Goal: Information Seeking & Learning: Learn about a topic

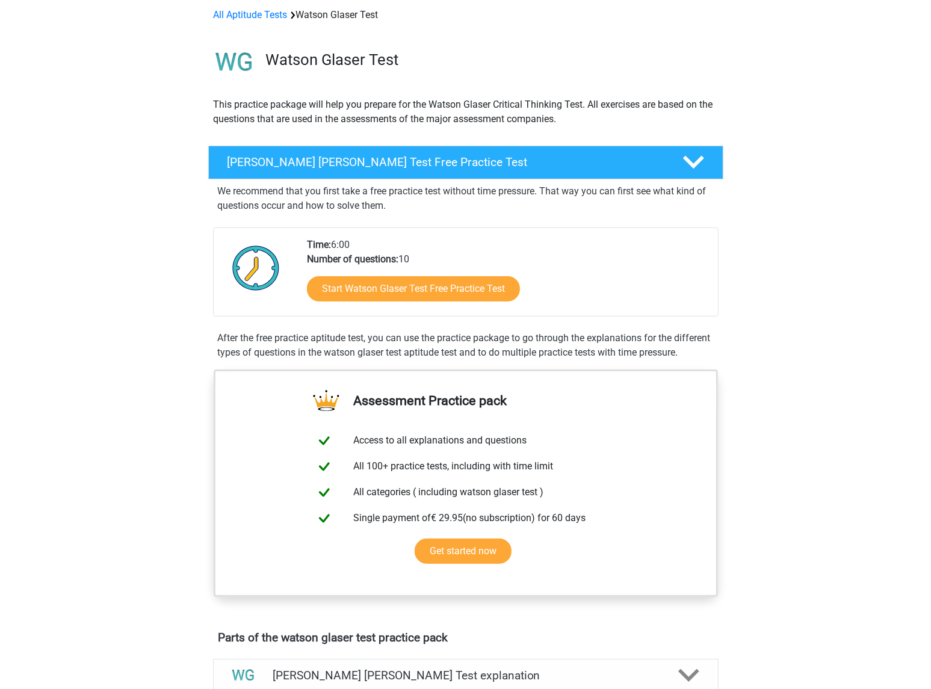
scroll to position [60, 0]
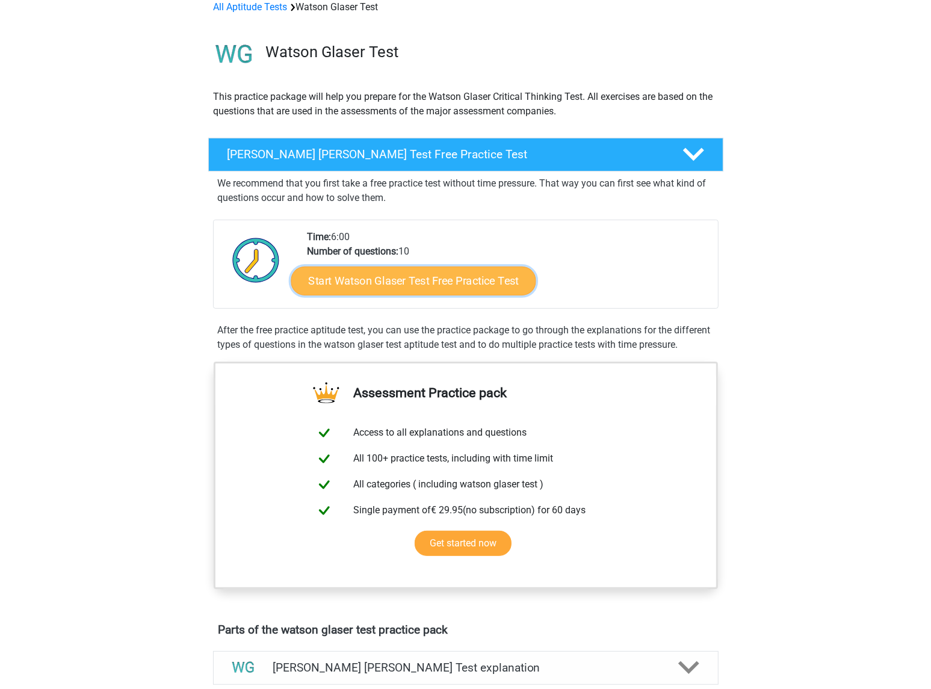
click at [334, 285] on link "Start Watson Glaser Test Free Practice Test" at bounding box center [413, 281] width 245 height 29
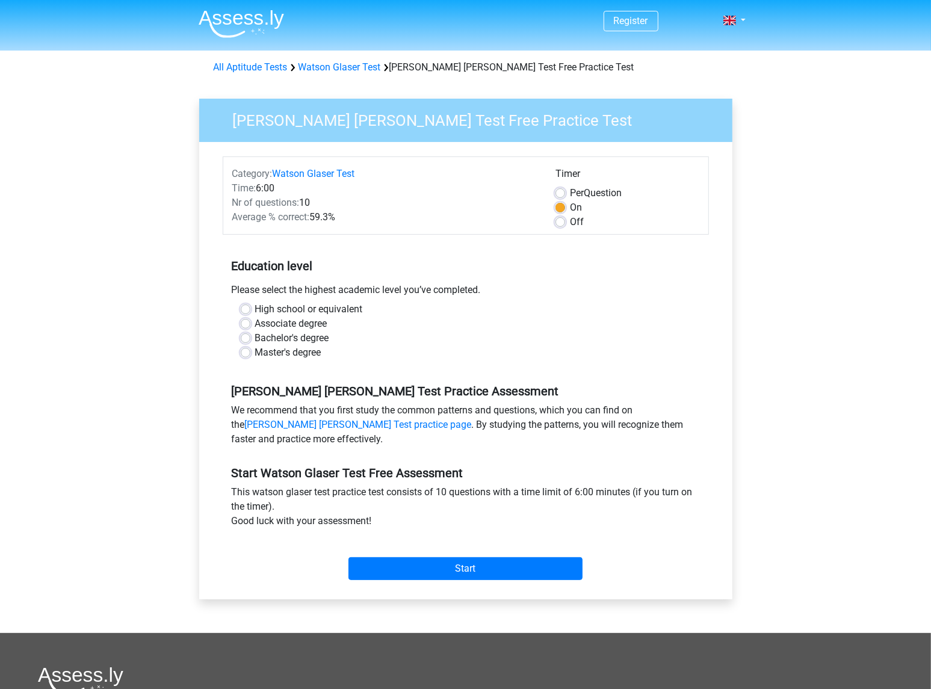
click at [266, 337] on label "Bachelor's degree" at bounding box center [292, 338] width 74 height 14
click at [250, 337] on input "Bachelor's degree" at bounding box center [246, 337] width 10 height 12
radio input "true"
click at [440, 572] on input "Start" at bounding box center [466, 569] width 234 height 23
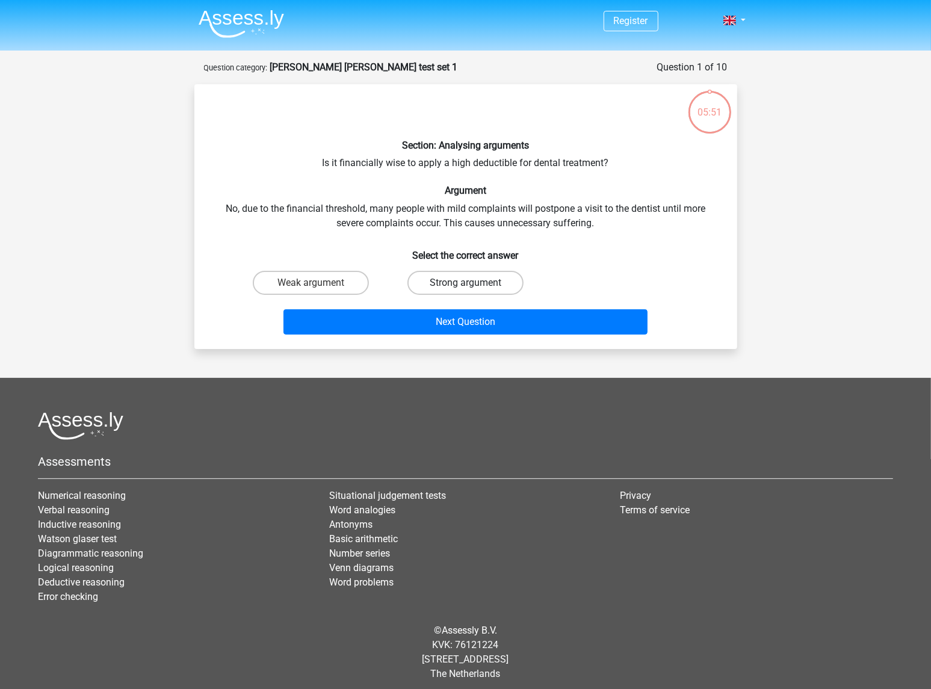
click at [459, 286] on label "Strong argument" at bounding box center [466, 283] width 116 height 24
click at [465, 286] on input "Strong argument" at bounding box center [469, 287] width 8 height 8
radio input "true"
click at [355, 285] on label "Weak argument" at bounding box center [311, 283] width 116 height 24
click at [318, 285] on input "Weak argument" at bounding box center [315, 287] width 8 height 8
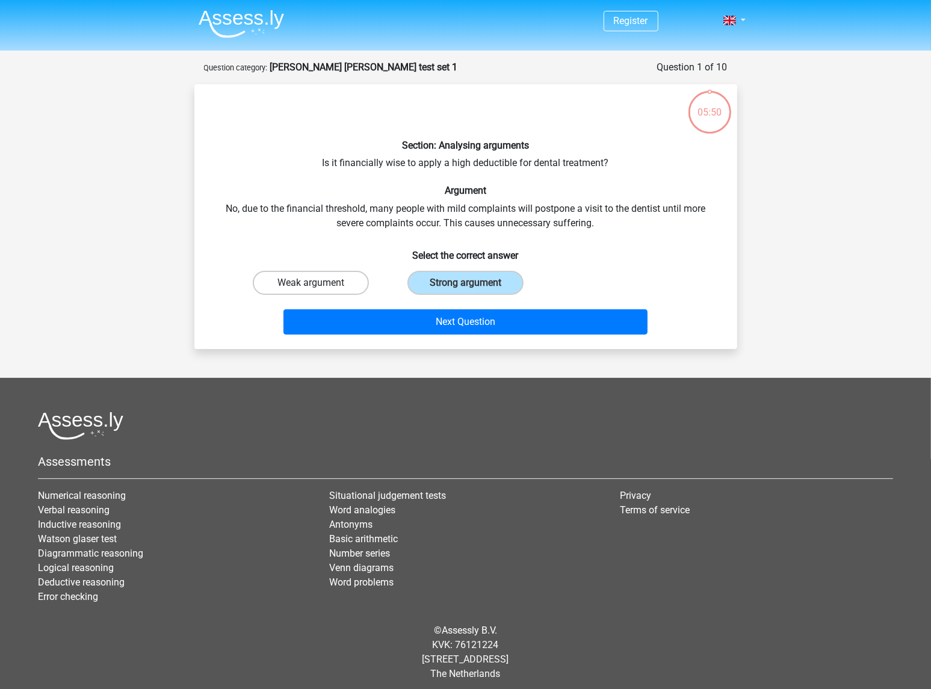
radio input "true"
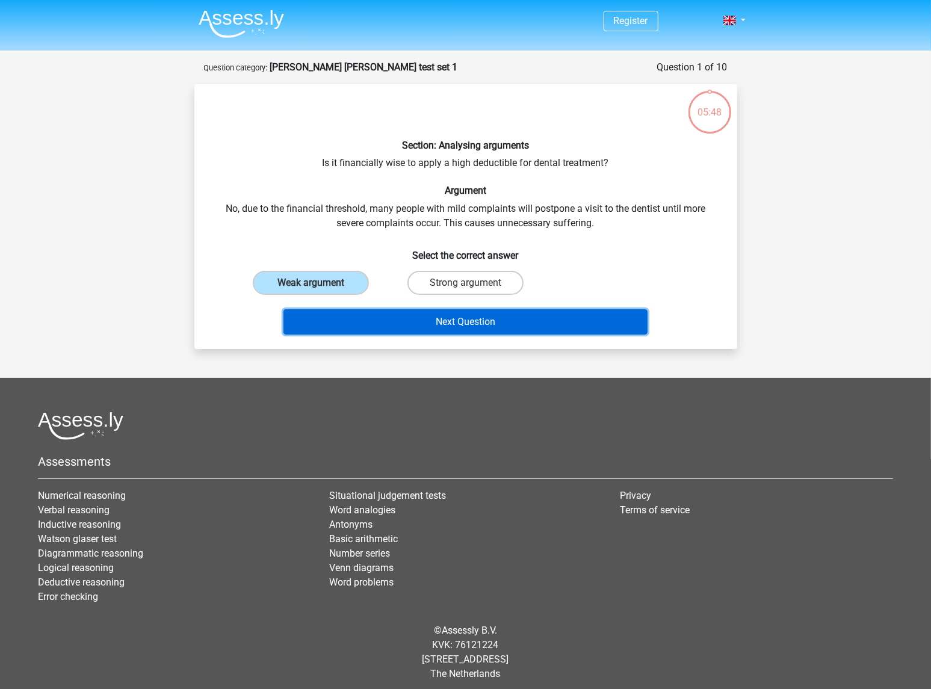
click at [401, 325] on button "Next Question" at bounding box center [466, 321] width 364 height 25
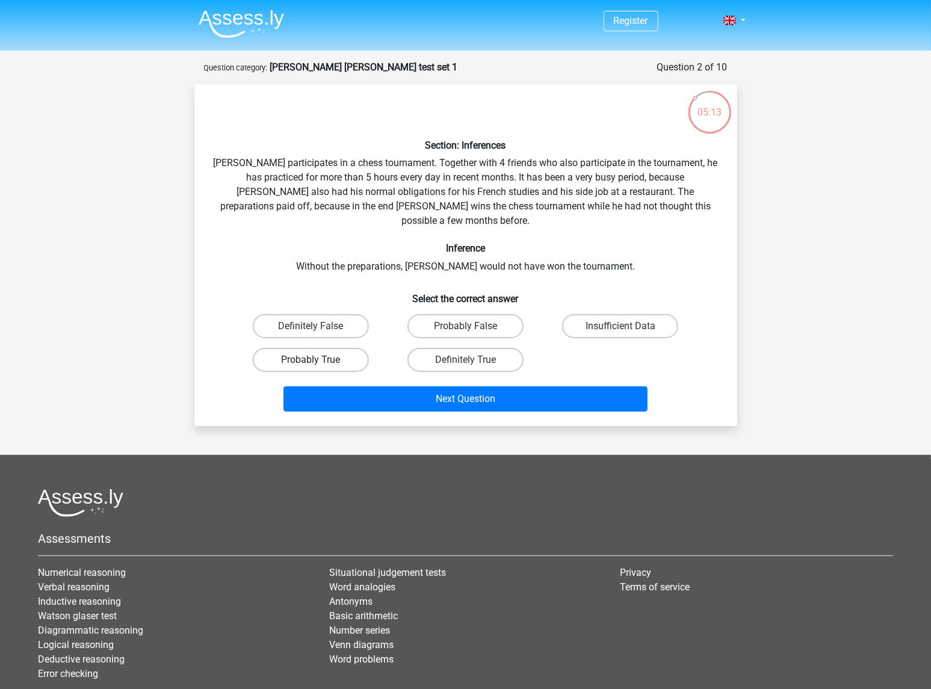
click at [293, 348] on label "Probably True" at bounding box center [311, 360] width 116 height 24
click at [311, 360] on input "Probably True" at bounding box center [315, 364] width 8 height 8
radio input "true"
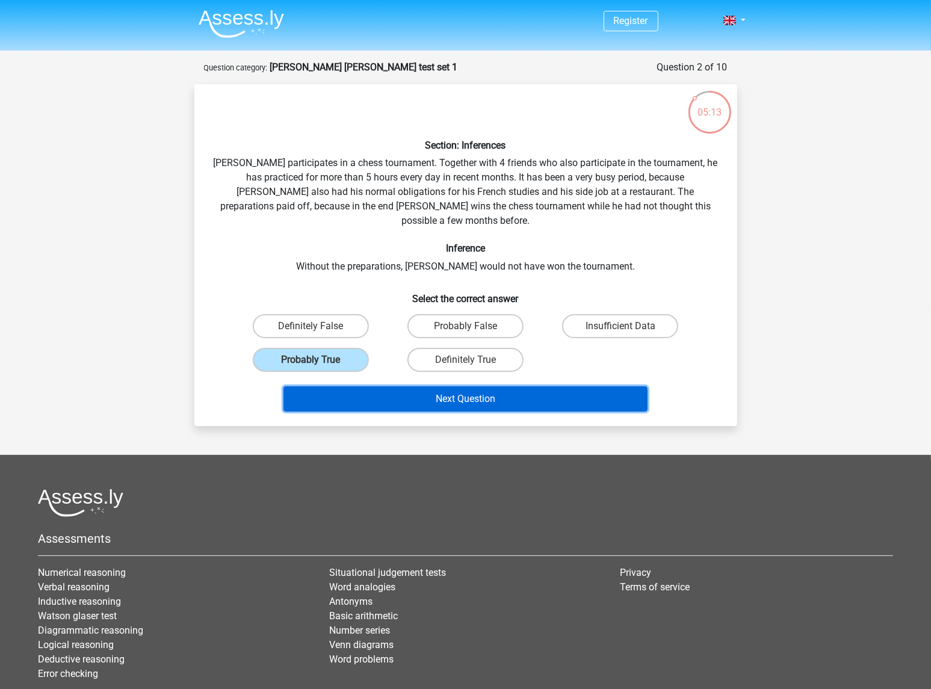
click at [353, 387] on button "Next Question" at bounding box center [466, 399] width 364 height 25
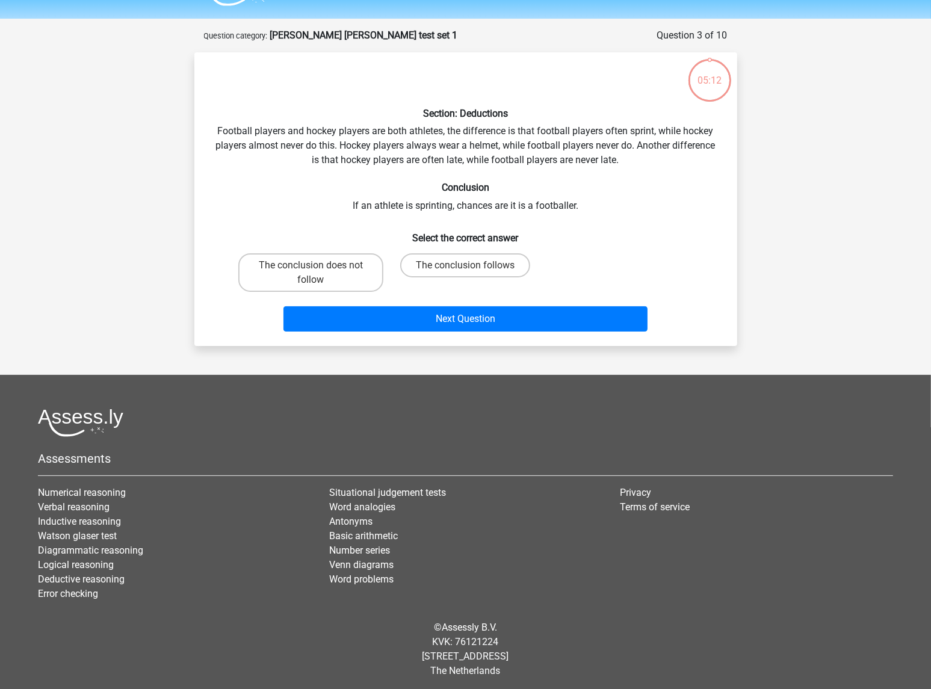
scroll to position [35, 0]
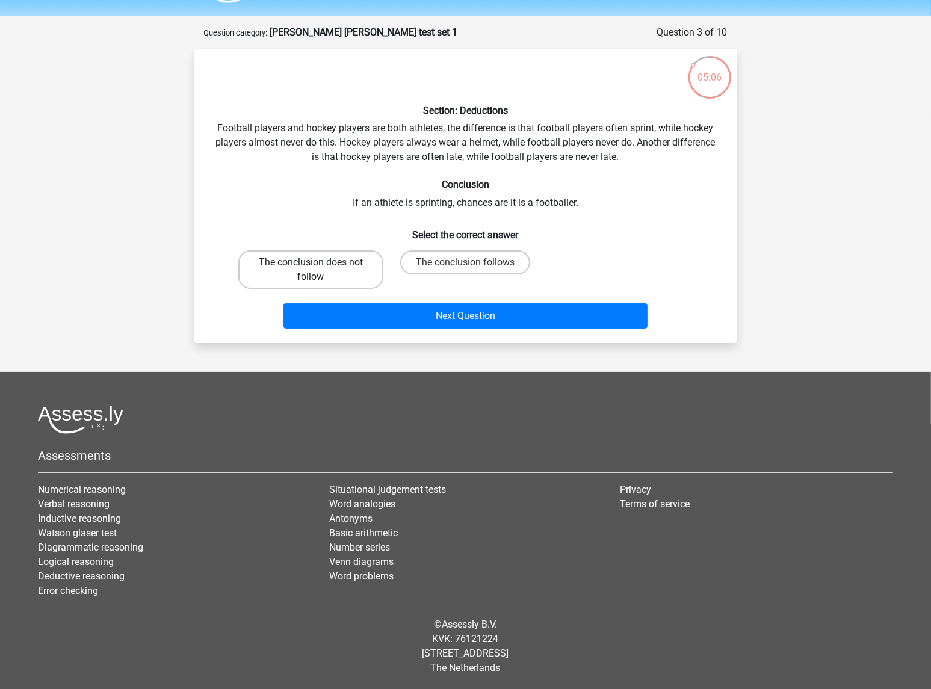
click at [338, 270] on label "The conclusion does not follow" at bounding box center [310, 269] width 145 height 39
click at [318, 270] on input "The conclusion does not follow" at bounding box center [315, 267] width 8 height 8
radio input "true"
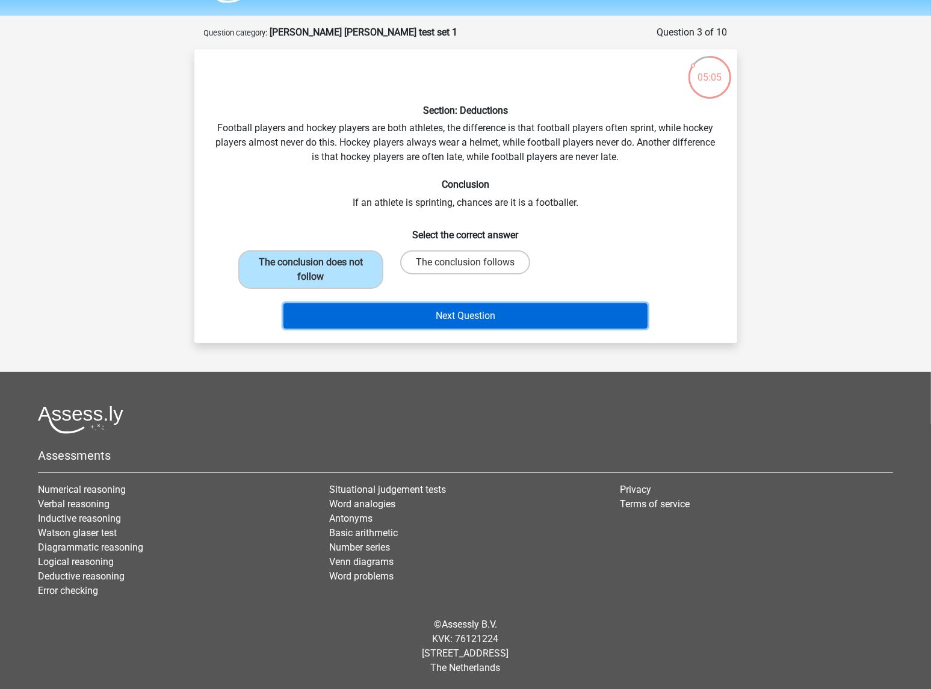
click at [424, 318] on button "Next Question" at bounding box center [466, 315] width 364 height 25
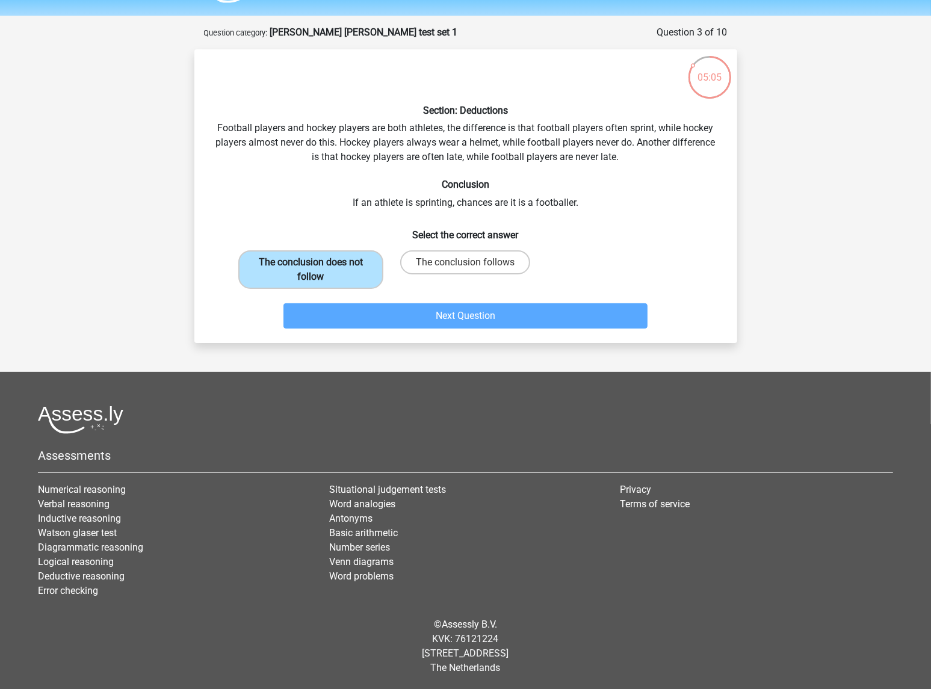
scroll to position [49, 0]
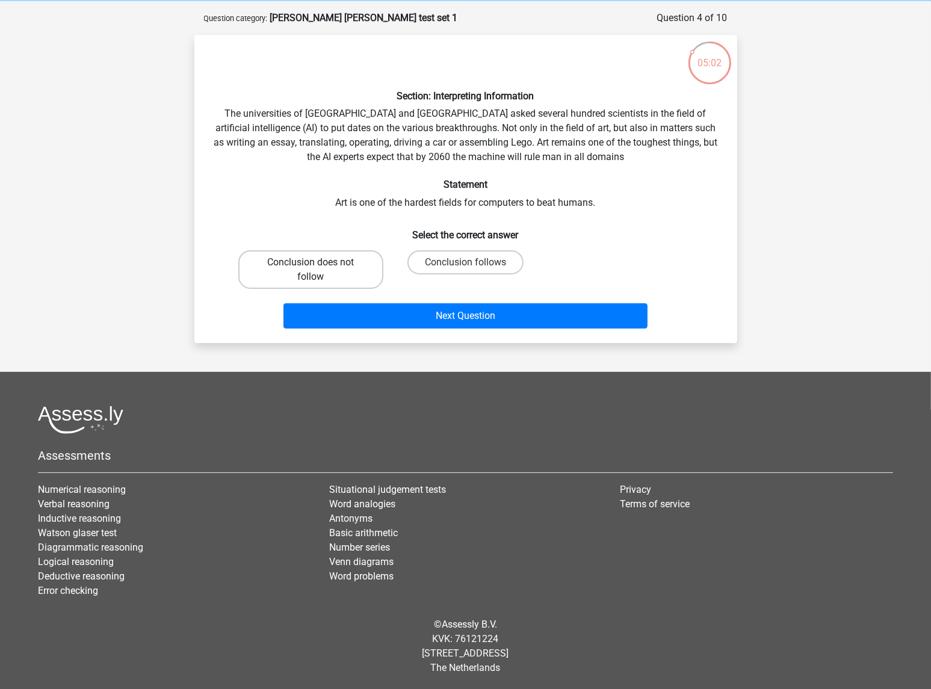
click at [368, 269] on label "Conclusion does not follow" at bounding box center [310, 269] width 145 height 39
click at [318, 269] on input "Conclusion does not follow" at bounding box center [315, 267] width 8 height 8
radio input "true"
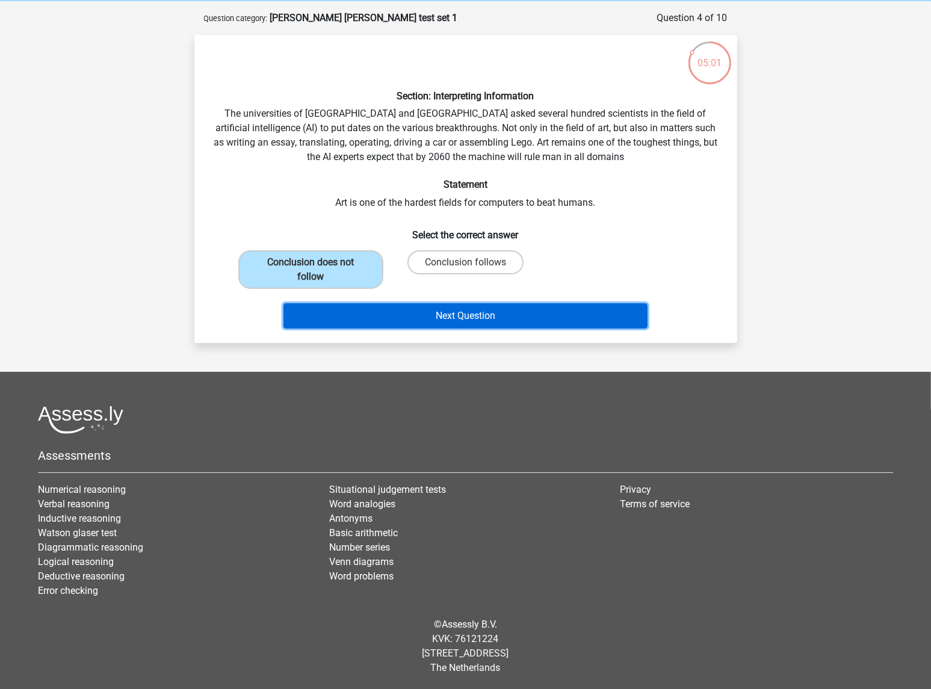
click at [414, 312] on button "Next Question" at bounding box center [466, 315] width 364 height 25
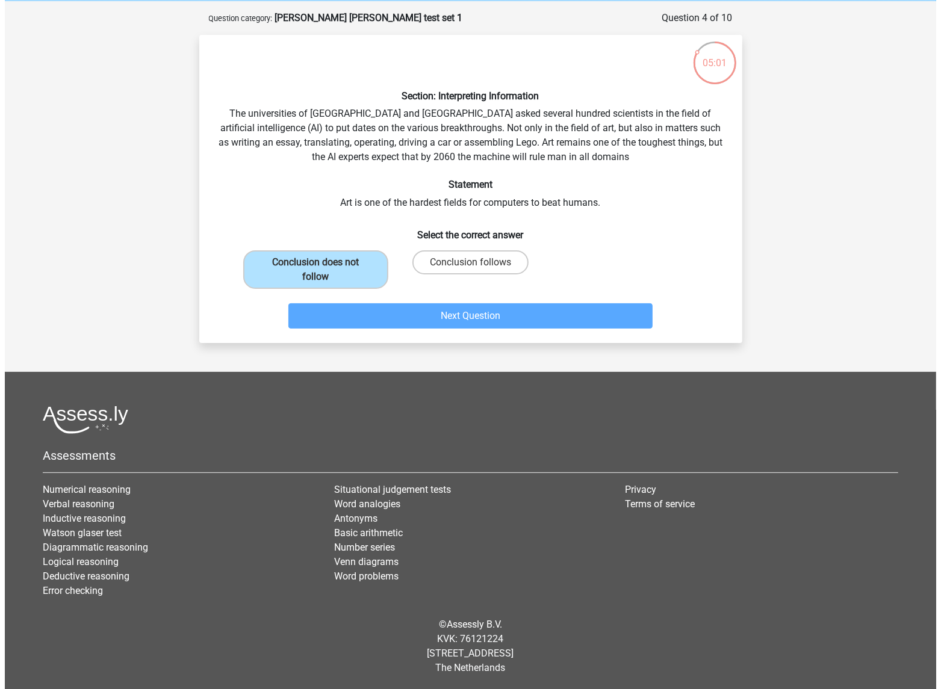
scroll to position [0, 0]
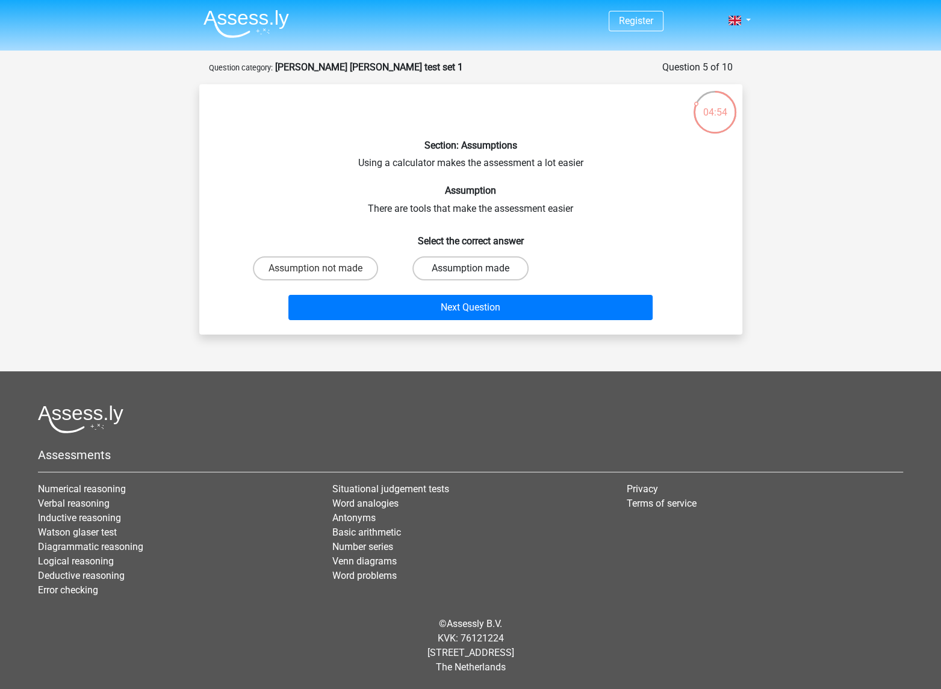
click at [433, 270] on label "Assumption made" at bounding box center [470, 268] width 116 height 24
click at [470, 270] on input "Assumption made" at bounding box center [474, 273] width 8 height 8
radio input "true"
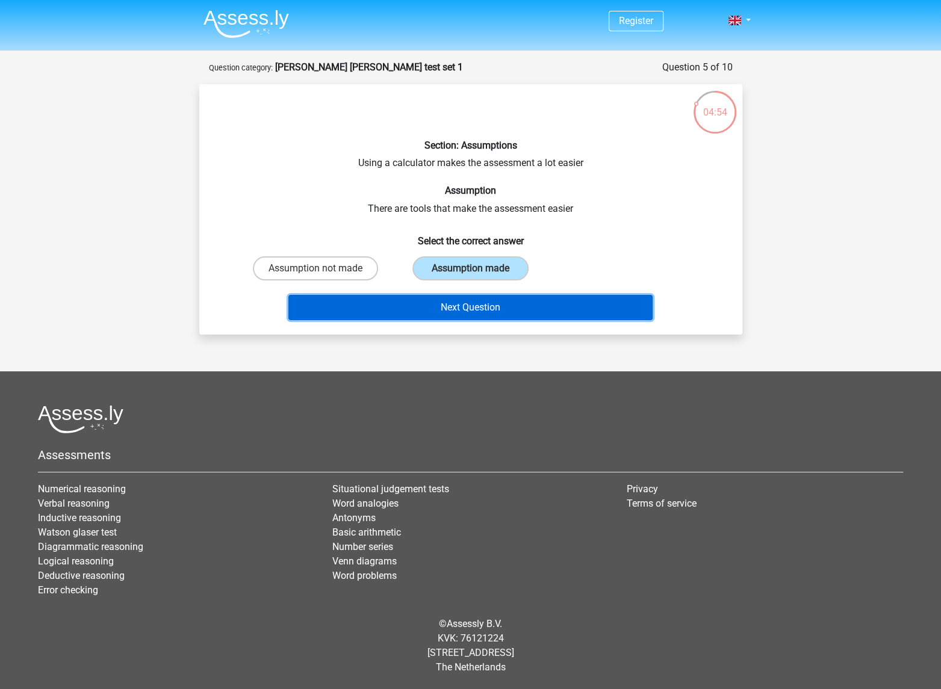
click at [427, 305] on button "Next Question" at bounding box center [470, 307] width 364 height 25
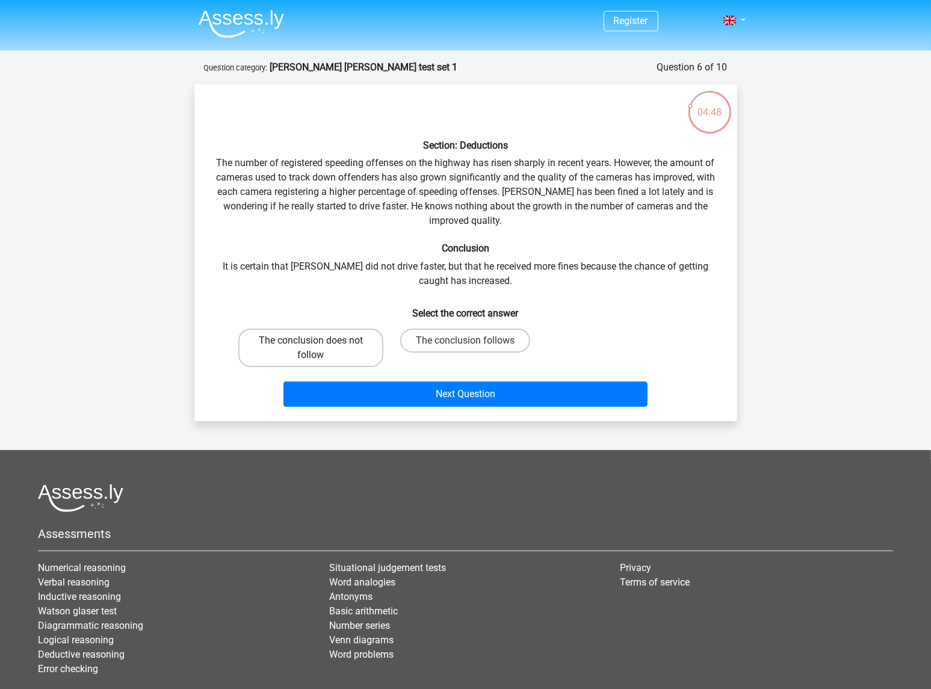
click at [360, 352] on label "The conclusion does not follow" at bounding box center [310, 348] width 145 height 39
click at [318, 349] on input "The conclusion does not follow" at bounding box center [315, 345] width 8 height 8
radio input "true"
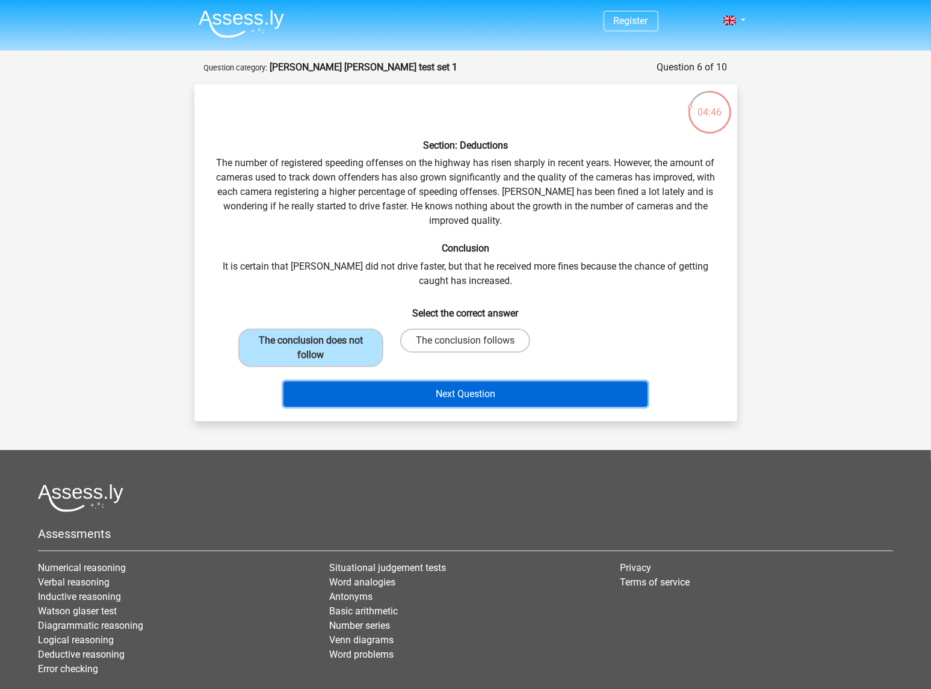
click at [399, 396] on button "Next Question" at bounding box center [466, 394] width 364 height 25
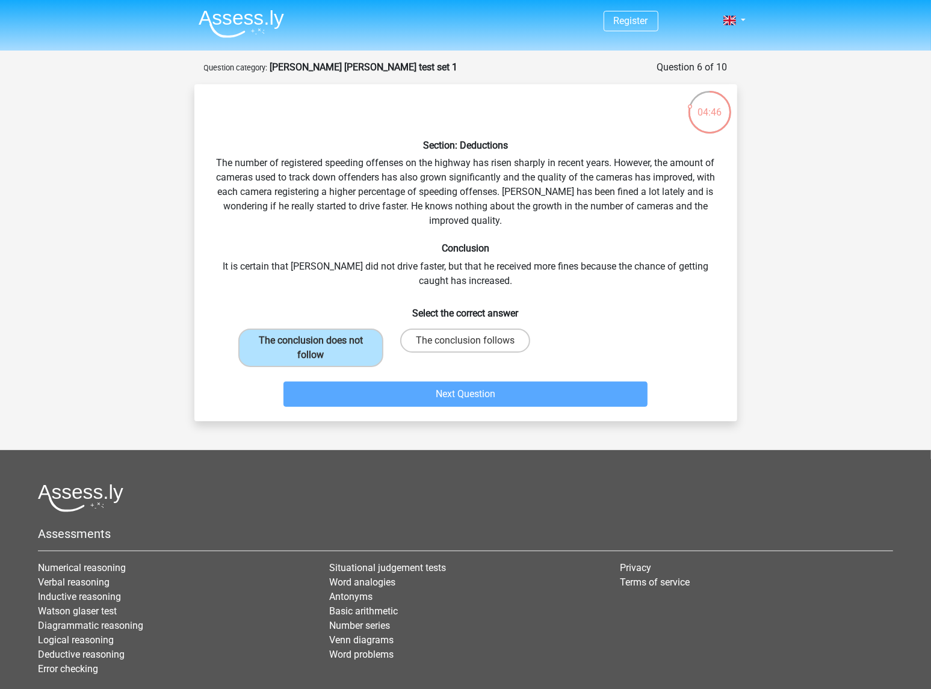
scroll to position [20, 0]
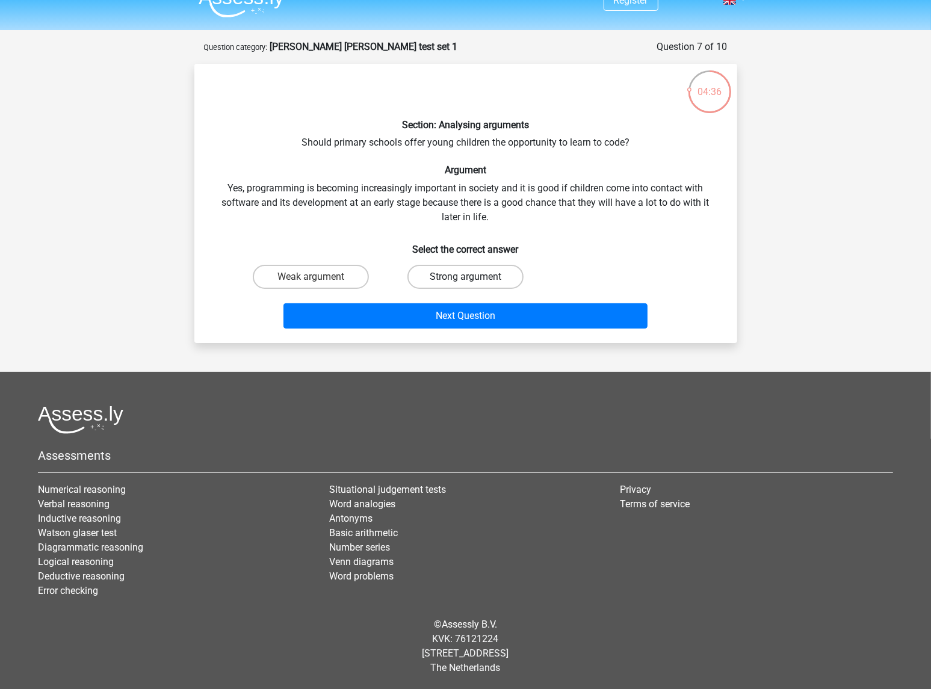
click at [438, 278] on label "Strong argument" at bounding box center [466, 277] width 116 height 24
click at [465, 278] on input "Strong argument" at bounding box center [469, 281] width 8 height 8
radio input "true"
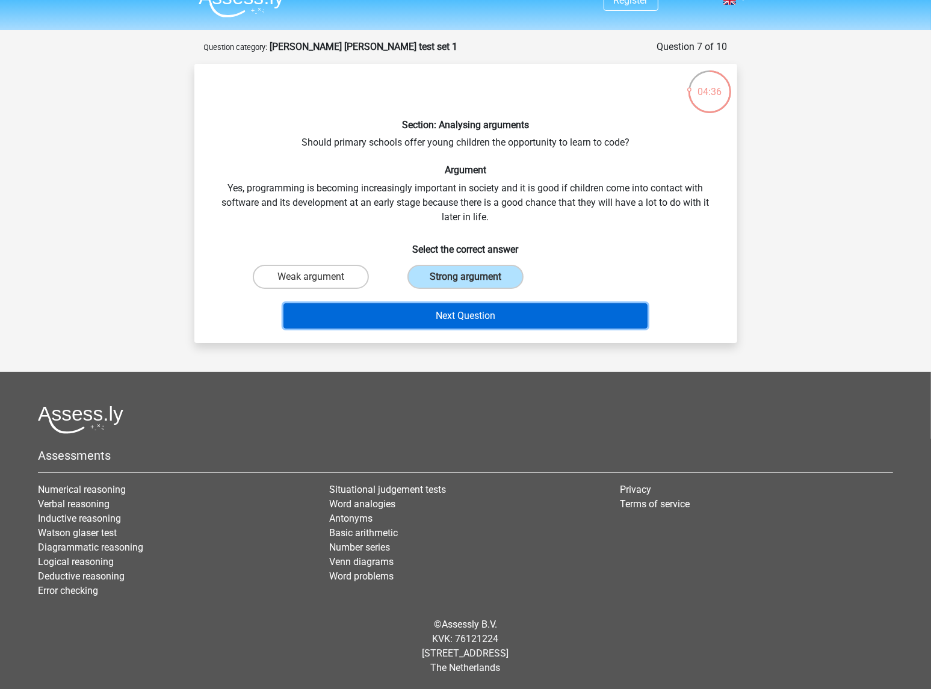
click at [436, 308] on button "Next Question" at bounding box center [466, 315] width 364 height 25
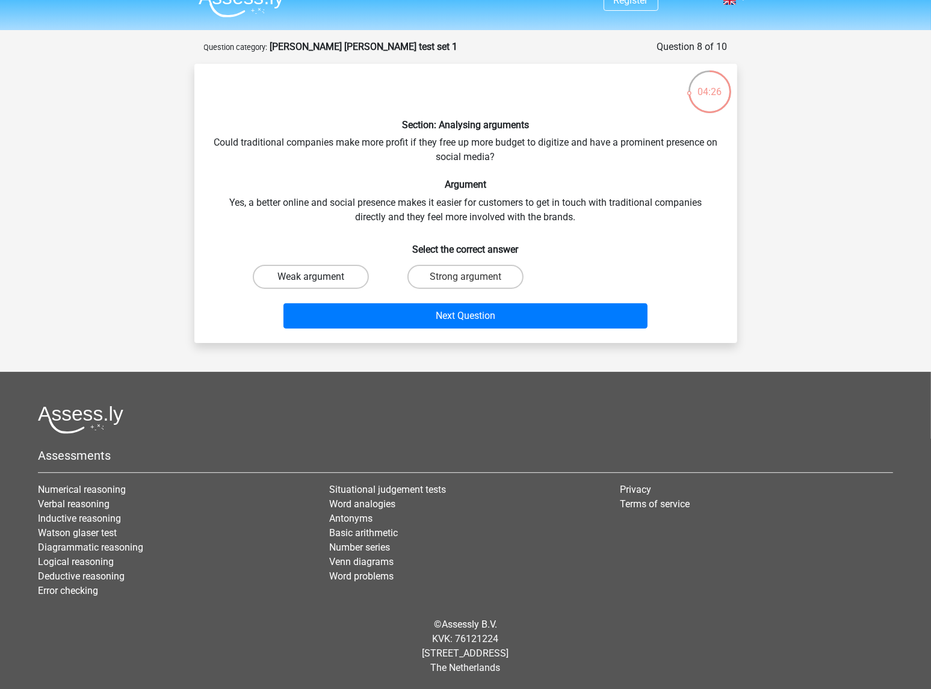
click at [317, 284] on label "Weak argument" at bounding box center [311, 277] width 116 height 24
click at [317, 284] on input "Weak argument" at bounding box center [315, 281] width 8 height 8
radio input "true"
click at [479, 284] on label "Strong argument" at bounding box center [466, 277] width 116 height 24
click at [473, 284] on input "Strong argument" at bounding box center [469, 281] width 8 height 8
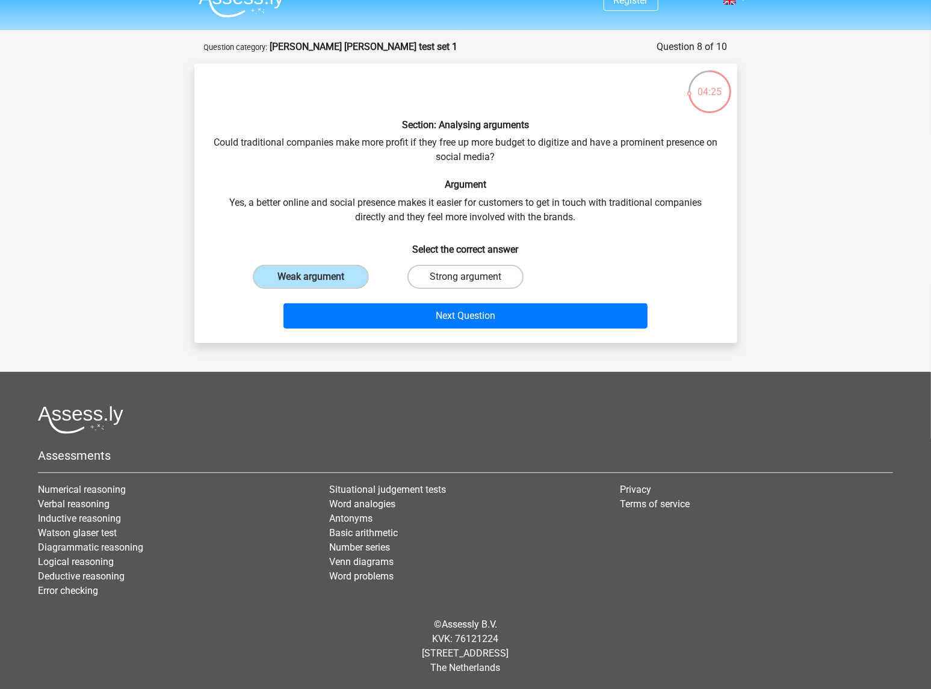
radio input "true"
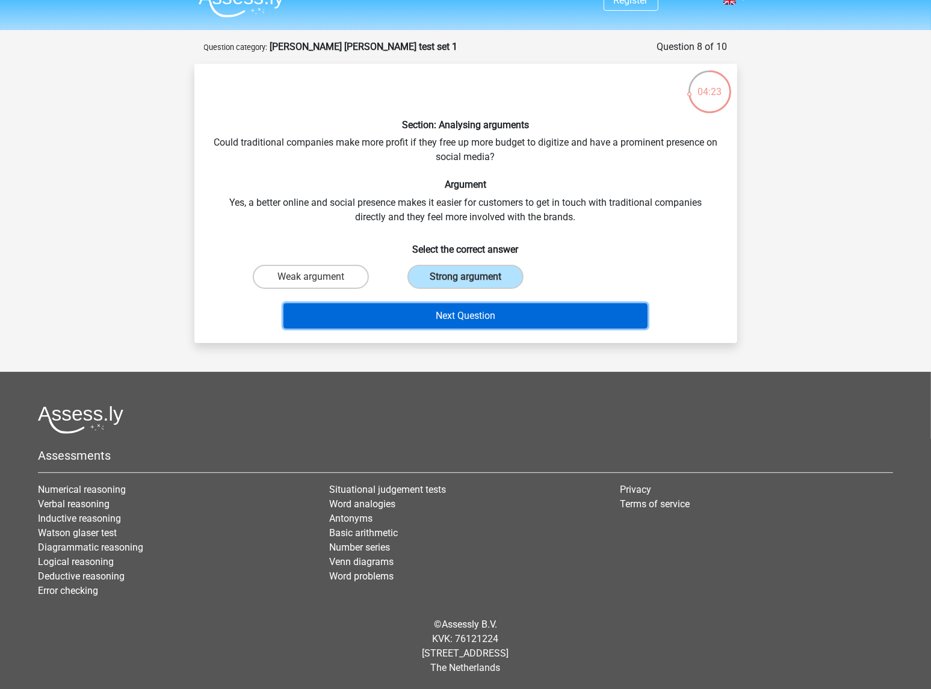
click at [469, 307] on button "Next Question" at bounding box center [466, 315] width 364 height 25
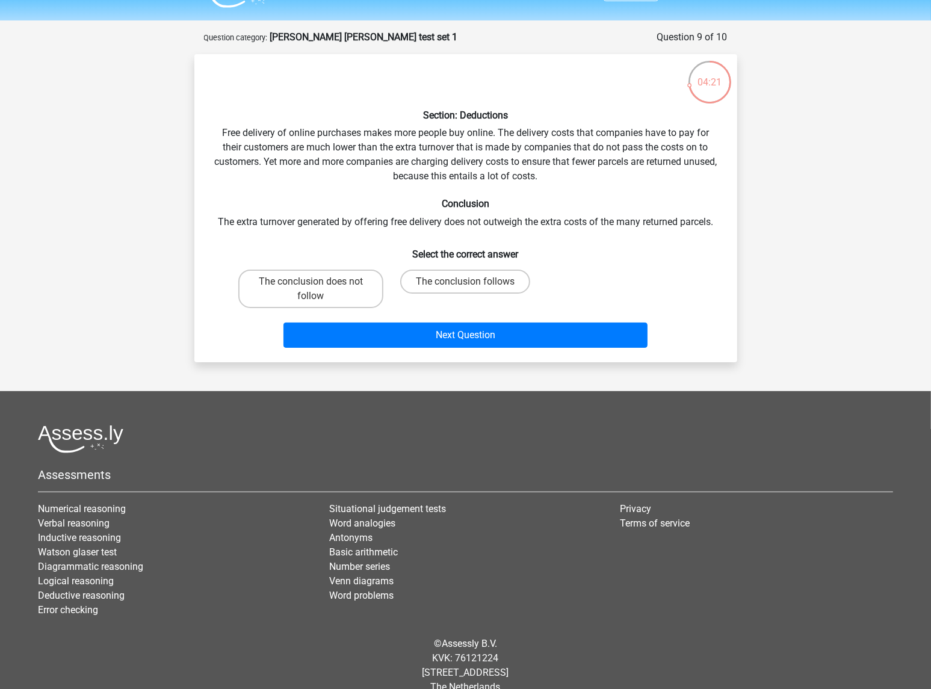
scroll to position [49, 0]
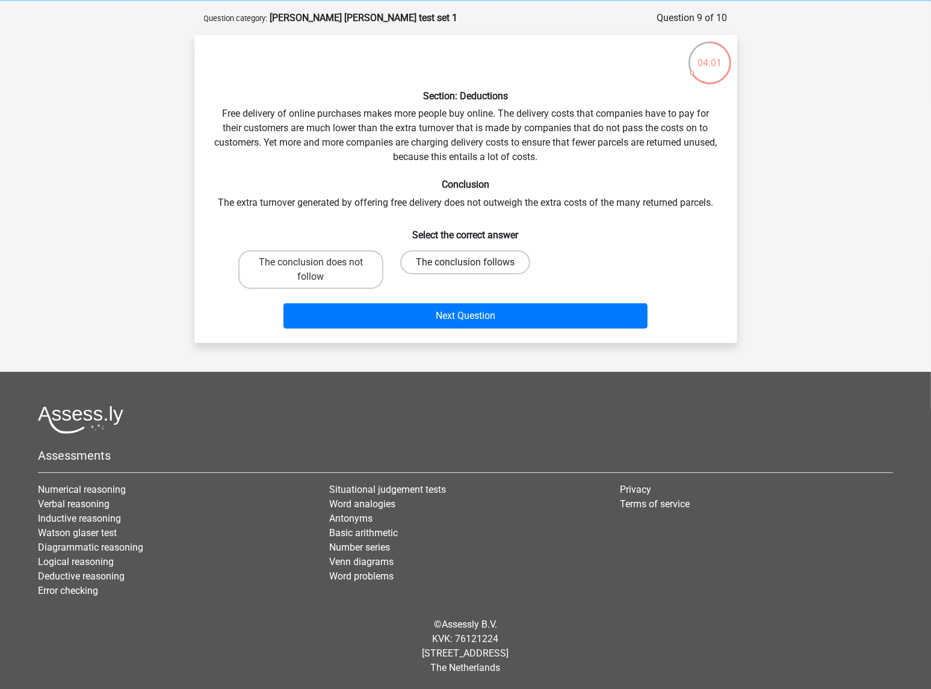
click at [433, 261] on label "The conclusion follows" at bounding box center [465, 262] width 130 height 24
click at [465, 263] on input "The conclusion follows" at bounding box center [469, 267] width 8 height 8
radio input "true"
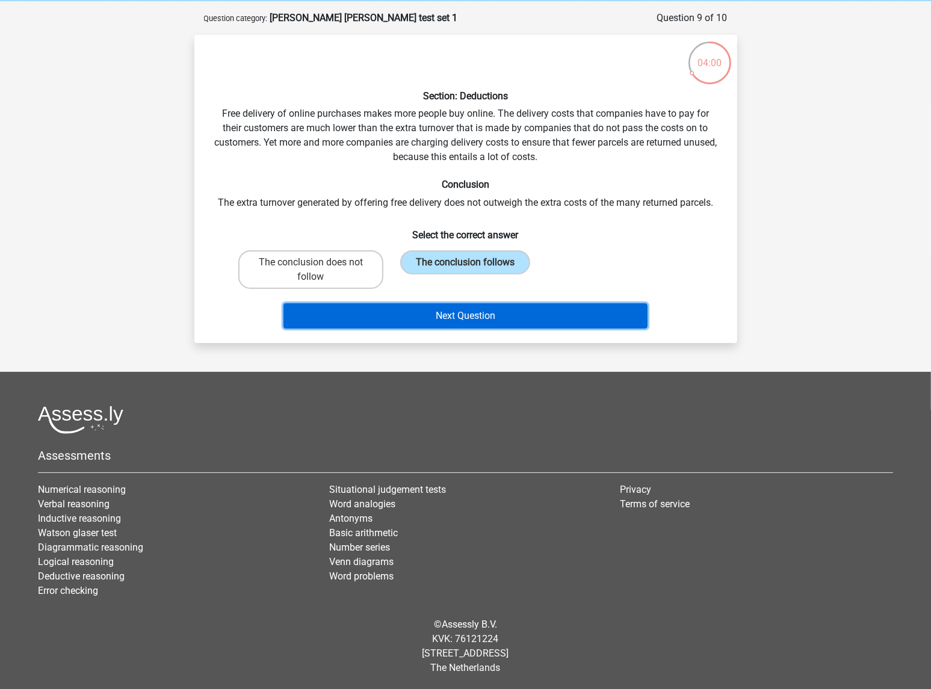
click at [450, 313] on button "Next Question" at bounding box center [466, 315] width 364 height 25
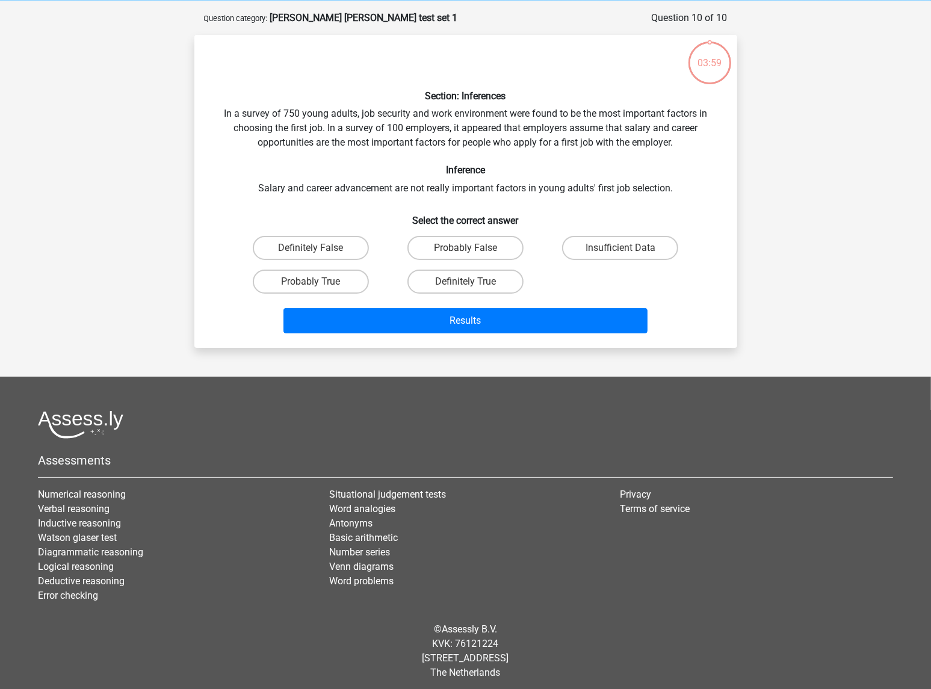
scroll to position [54, 0]
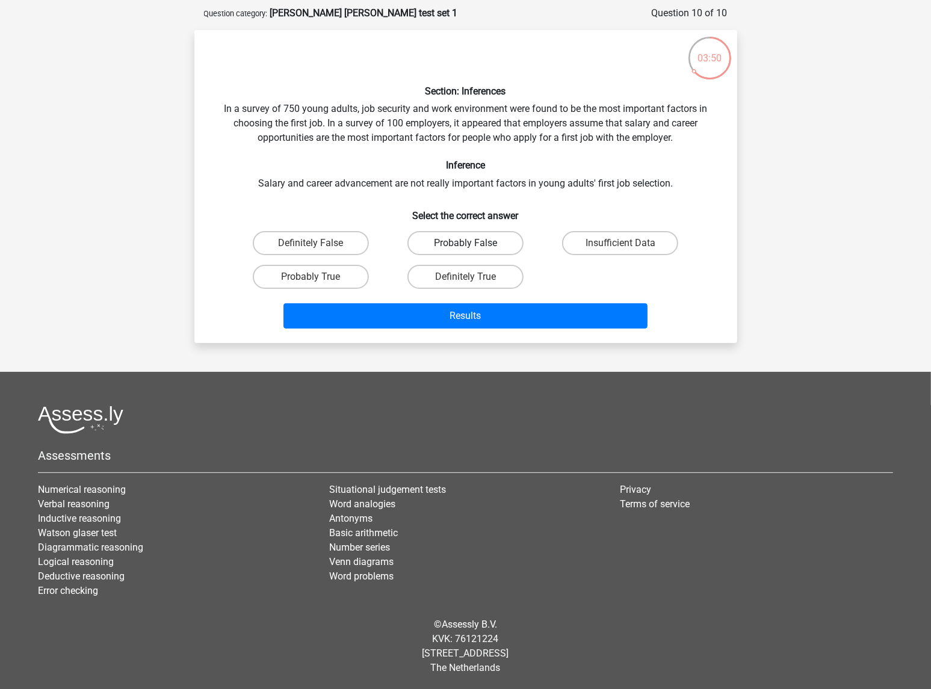
click at [445, 240] on label "Probably False" at bounding box center [466, 243] width 116 height 24
click at [465, 243] on input "Probably False" at bounding box center [469, 247] width 8 height 8
radio input "true"
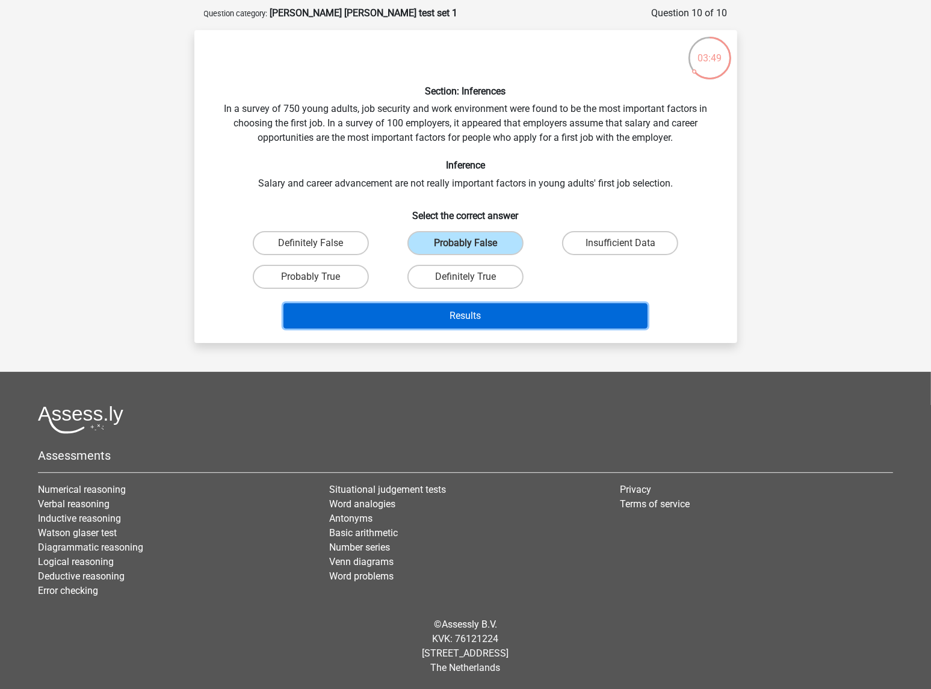
click at [453, 318] on button "Results" at bounding box center [466, 315] width 364 height 25
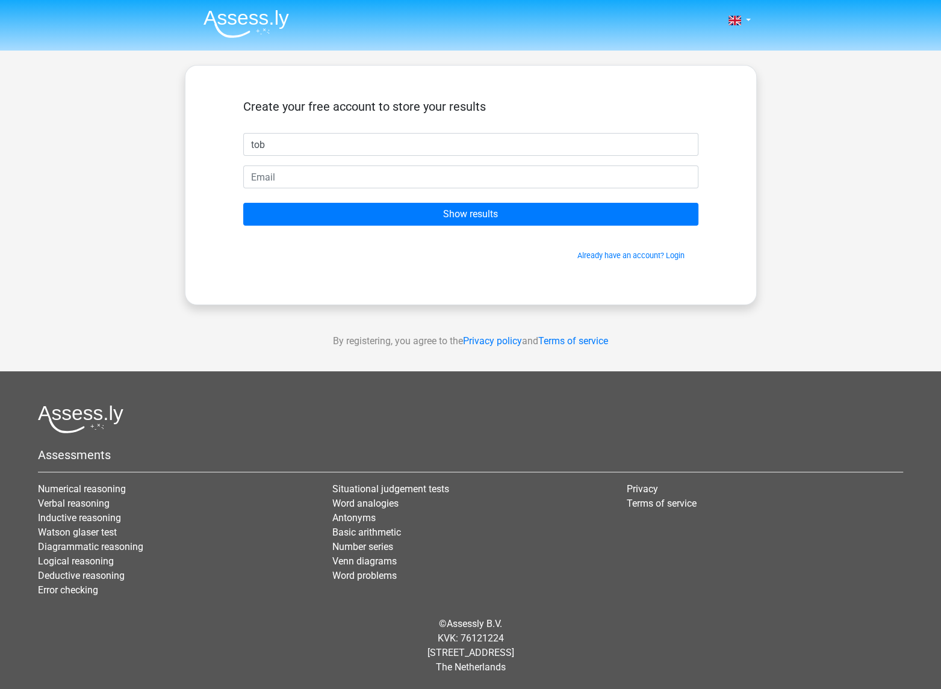
type input "tob"
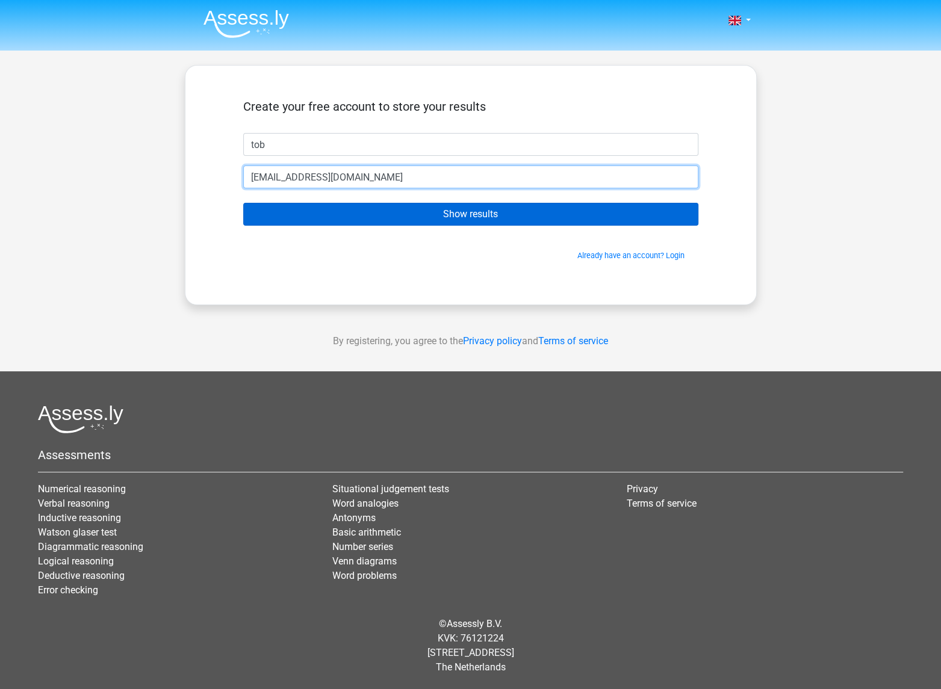
type input "[EMAIL_ADDRESS][DOMAIN_NAME]"
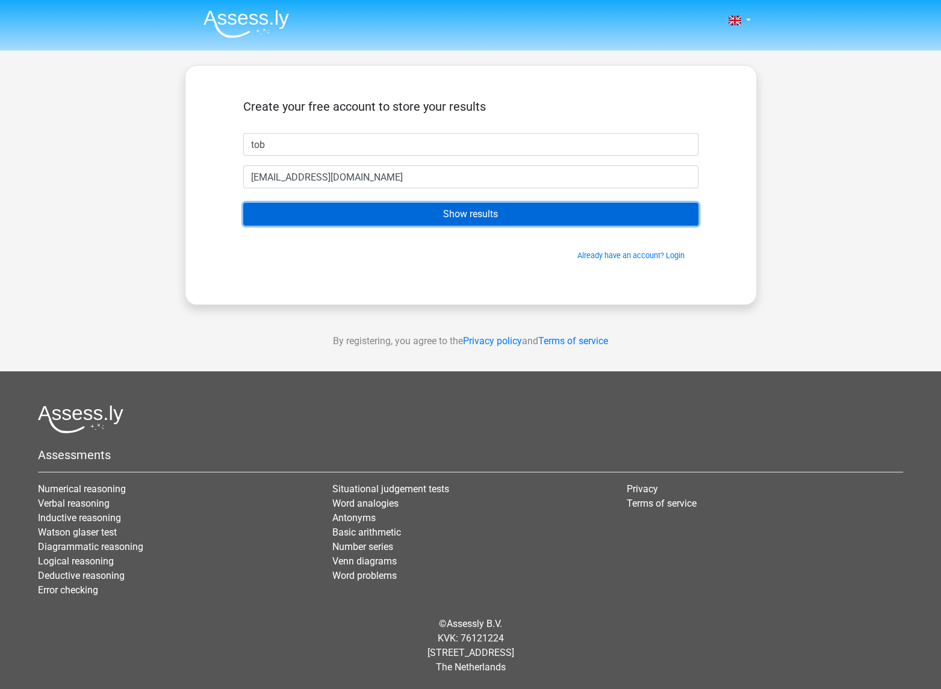
click at [349, 225] on input "Show results" at bounding box center [470, 214] width 455 height 23
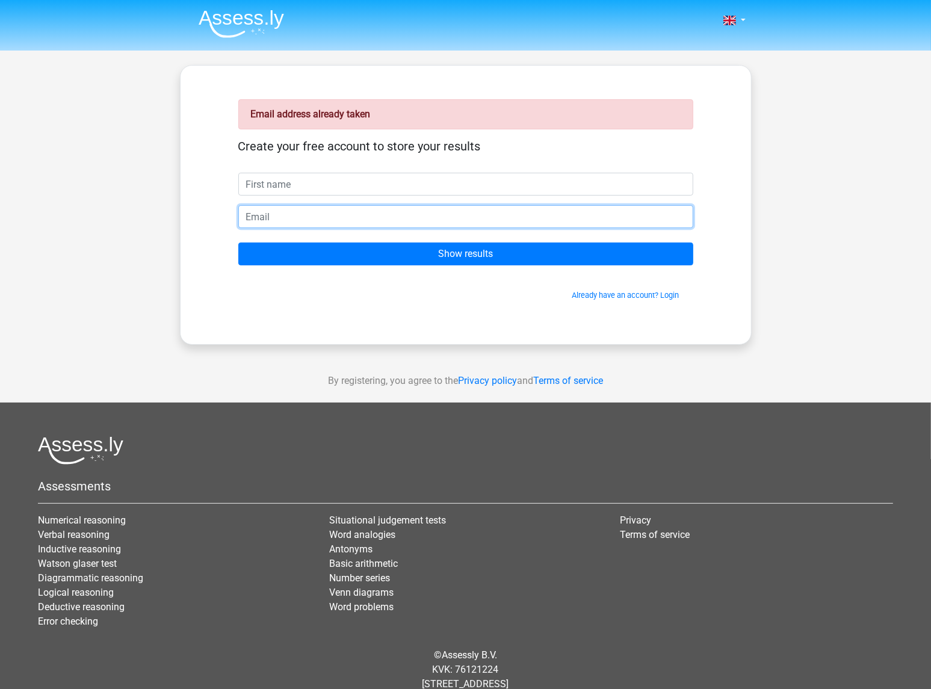
click at [504, 225] on input "email" at bounding box center [465, 216] width 455 height 23
type input "[EMAIL_ADDRESS][DOMAIN_NAME]"
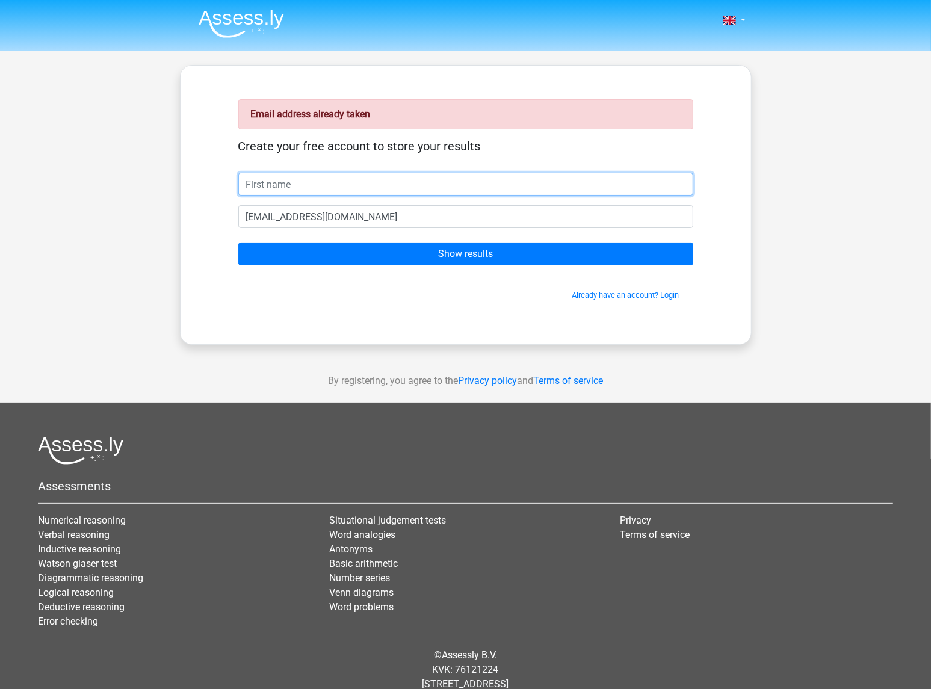
click at [468, 179] on input "text" at bounding box center [465, 184] width 455 height 23
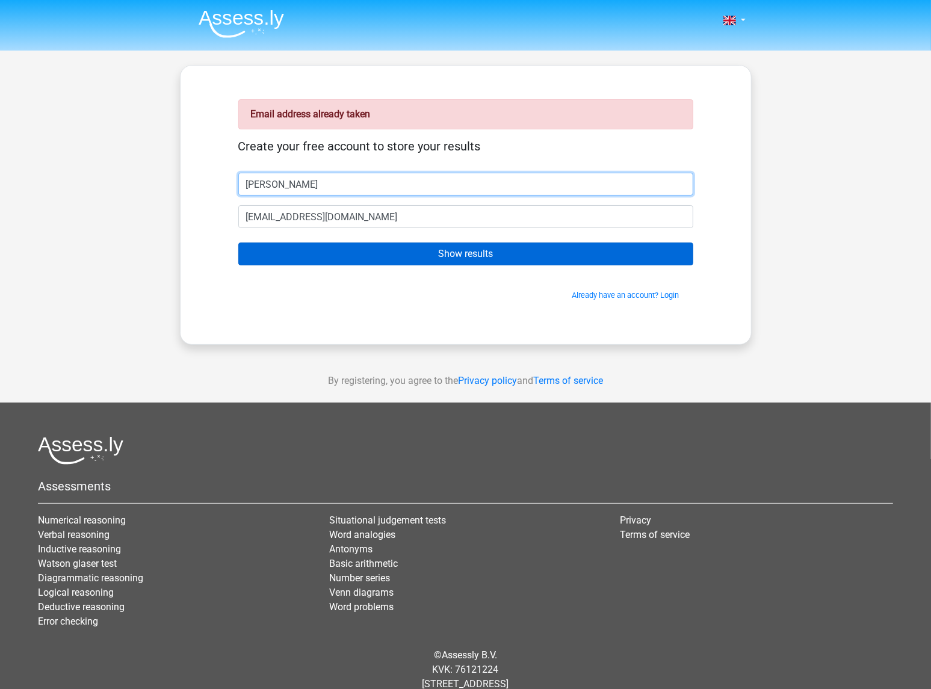
type input "[PERSON_NAME]"
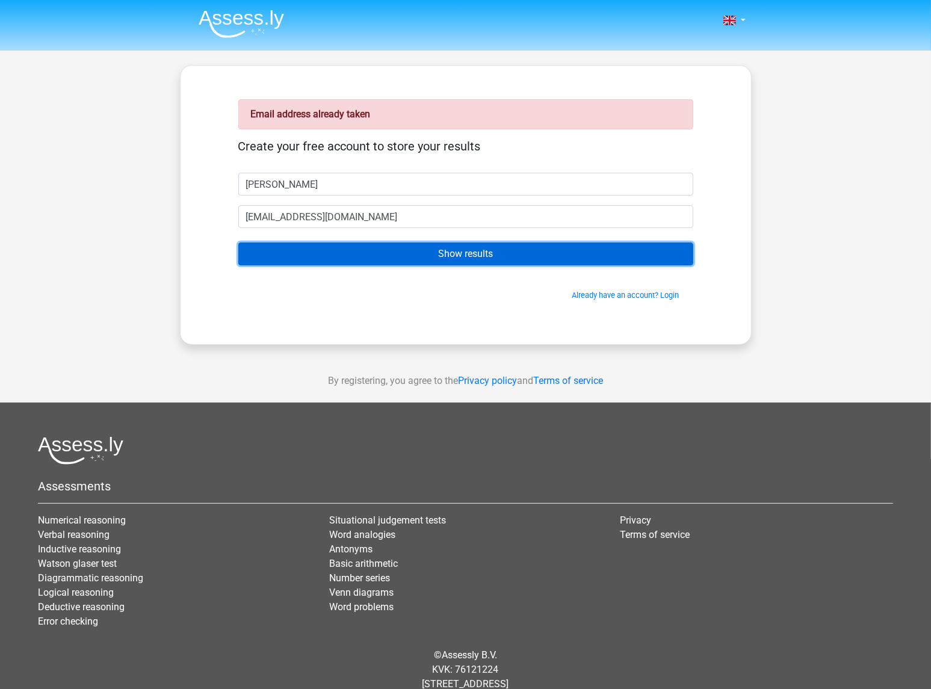
click at [496, 244] on input "Show results" at bounding box center [465, 254] width 455 height 23
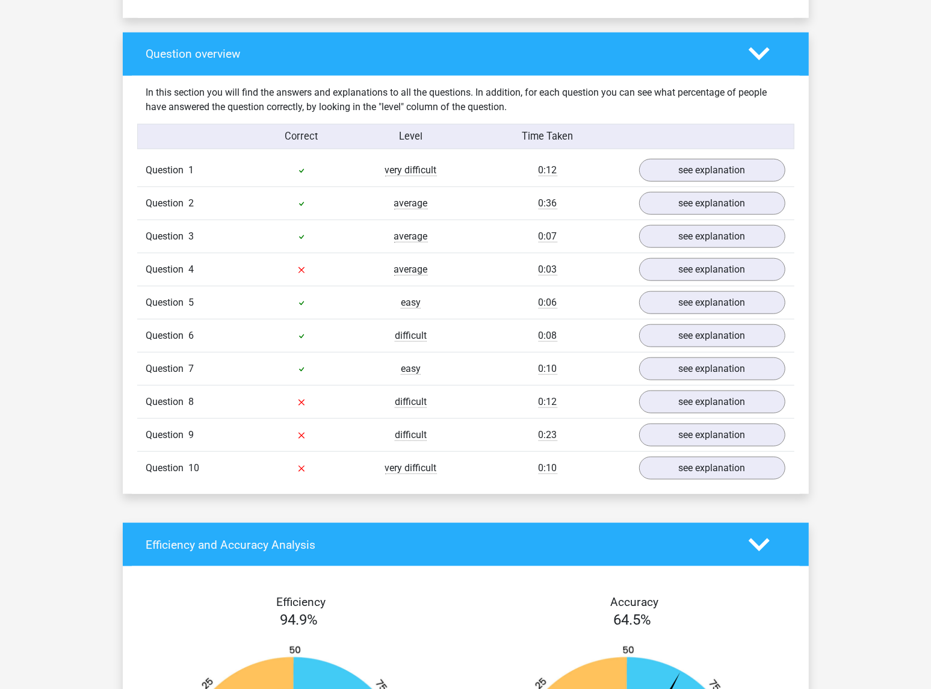
scroll to position [843, 0]
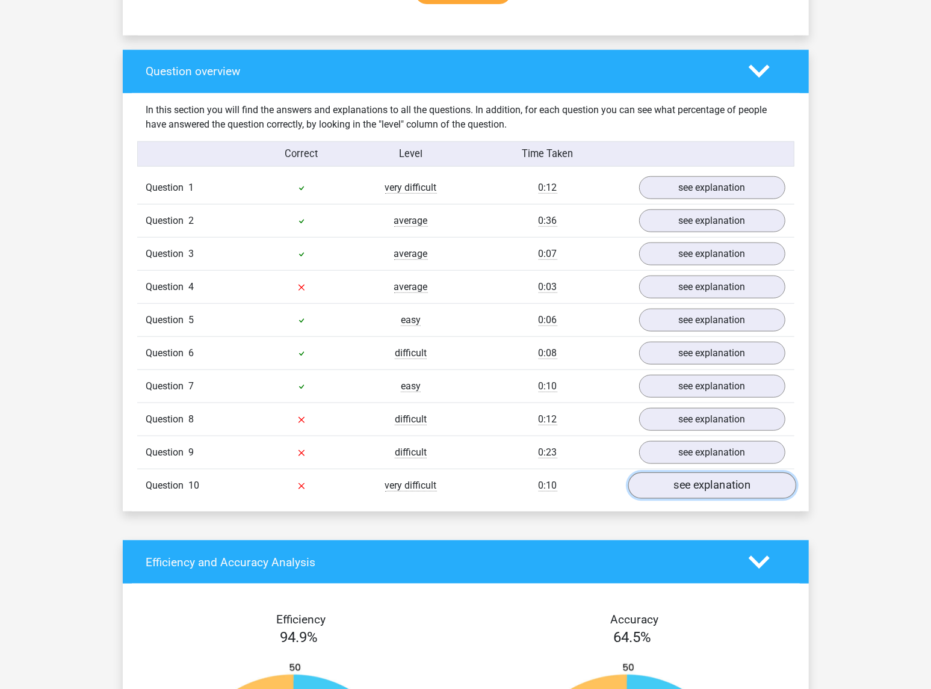
click at [688, 489] on link "see explanation" at bounding box center [712, 486] width 168 height 26
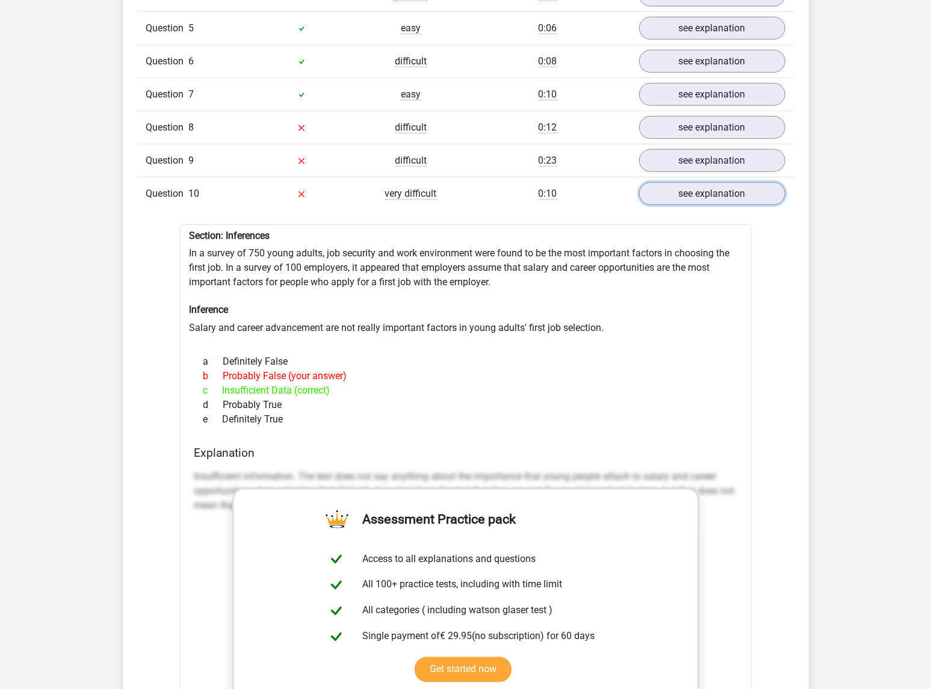
scroll to position [1144, 0]
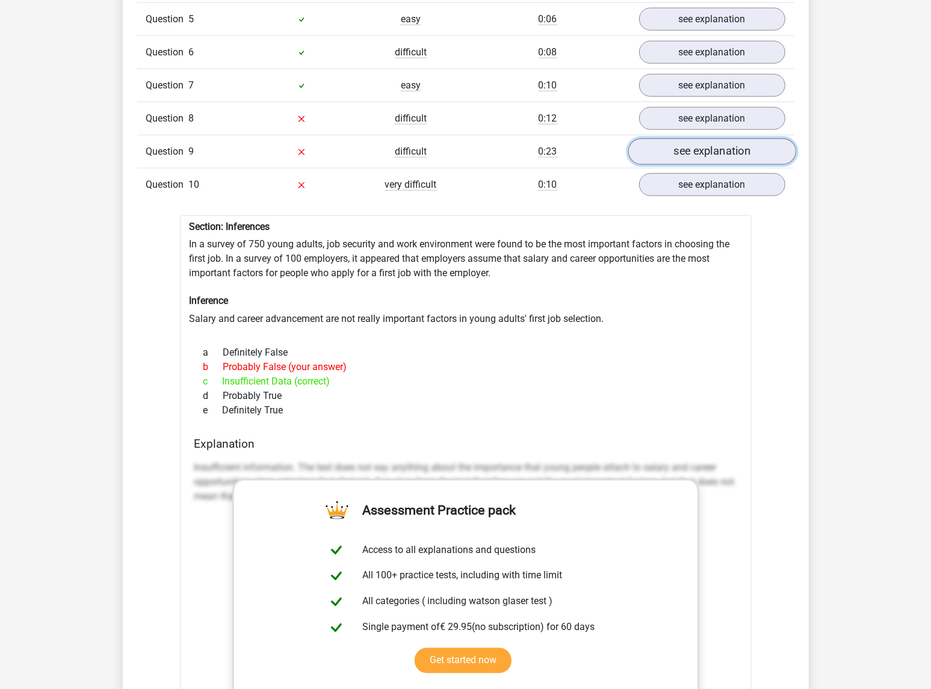
click at [687, 161] on link "see explanation" at bounding box center [712, 151] width 168 height 26
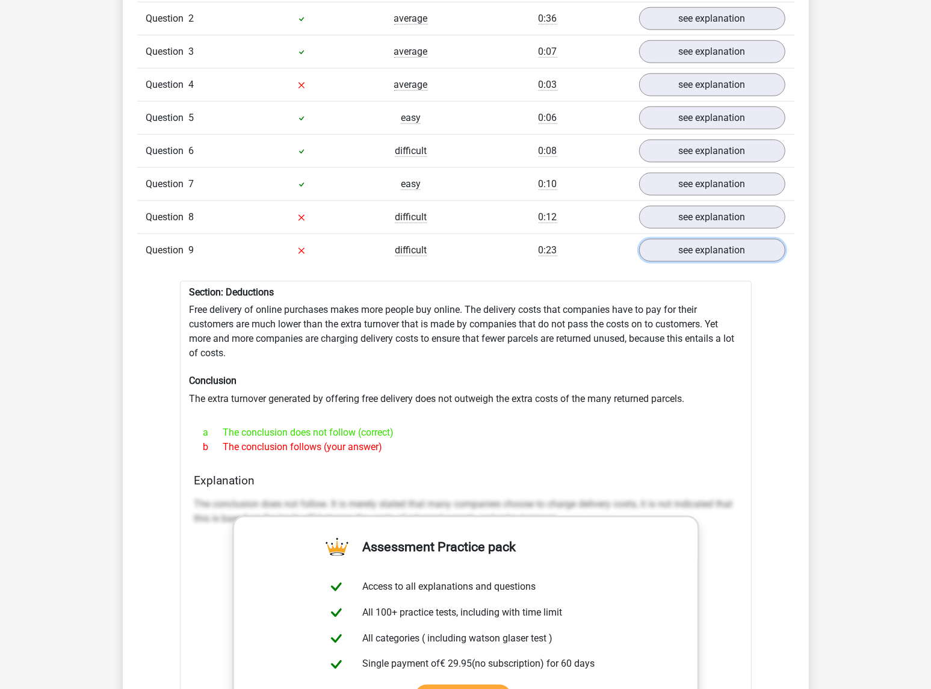
scroll to position [1024, 0]
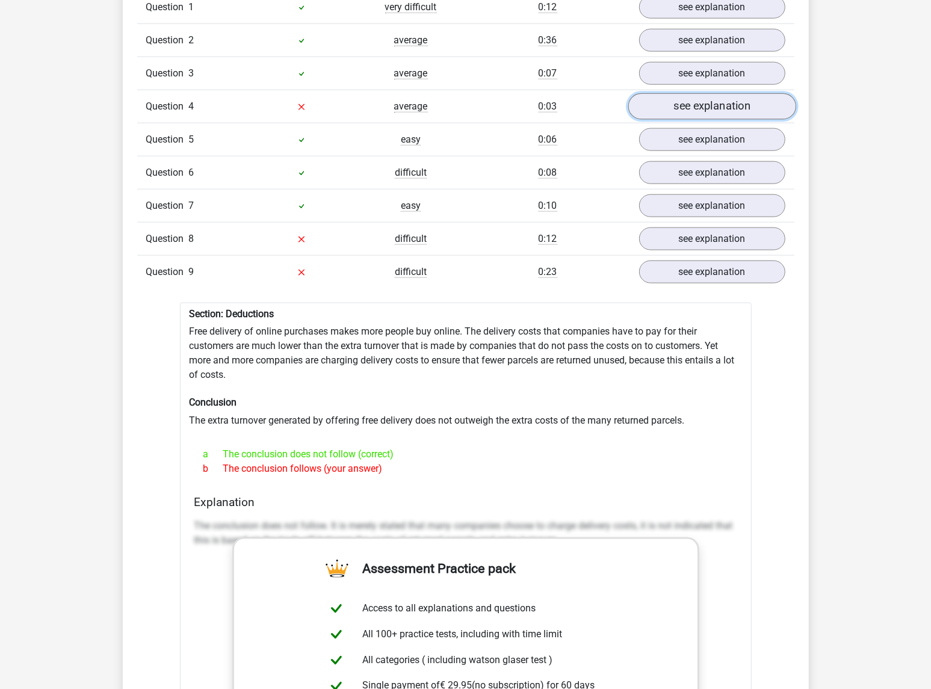
click at [674, 107] on link "see explanation" at bounding box center [712, 106] width 168 height 26
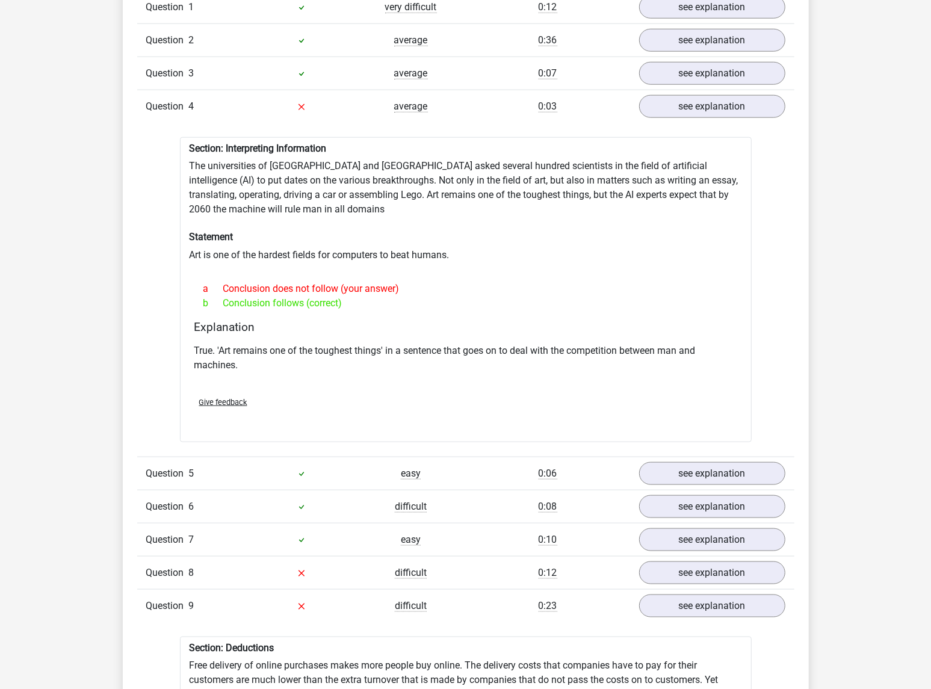
click at [196, 302] on div "b Conclusion follows (correct)" at bounding box center [465, 303] width 543 height 14
drag, startPoint x: 472, startPoint y: 354, endPoint x: 482, endPoint y: 354, distance: 10.2
click at [482, 354] on p "True. 'Art remains one of the toughest things' in a sentence that goes on to de…" at bounding box center [465, 358] width 543 height 29
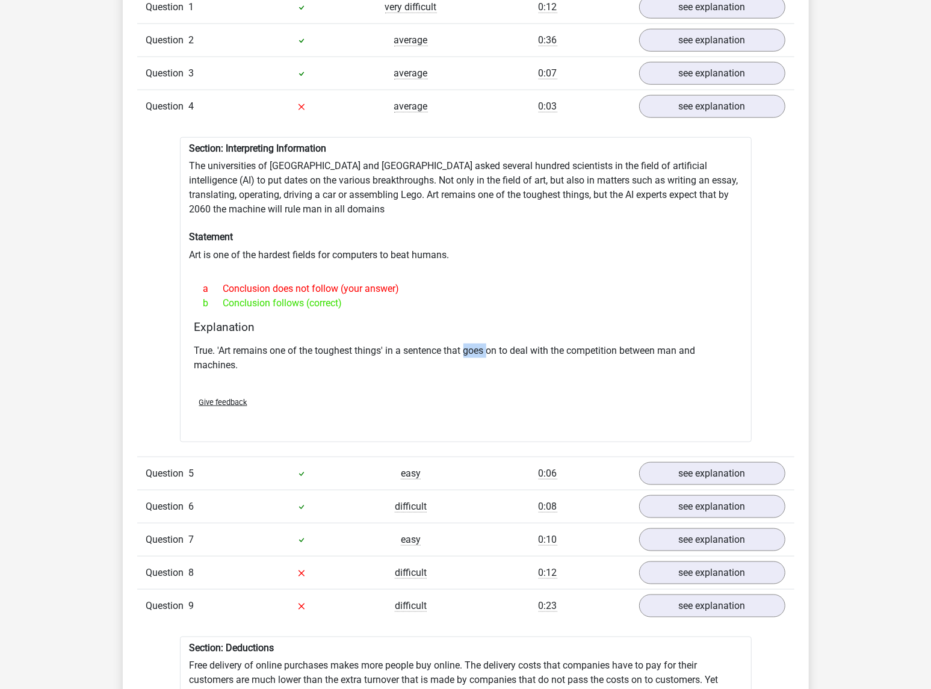
click at [482, 354] on p "True. 'Art remains one of the toughest things' in a sentence that goes on to de…" at bounding box center [465, 358] width 543 height 29
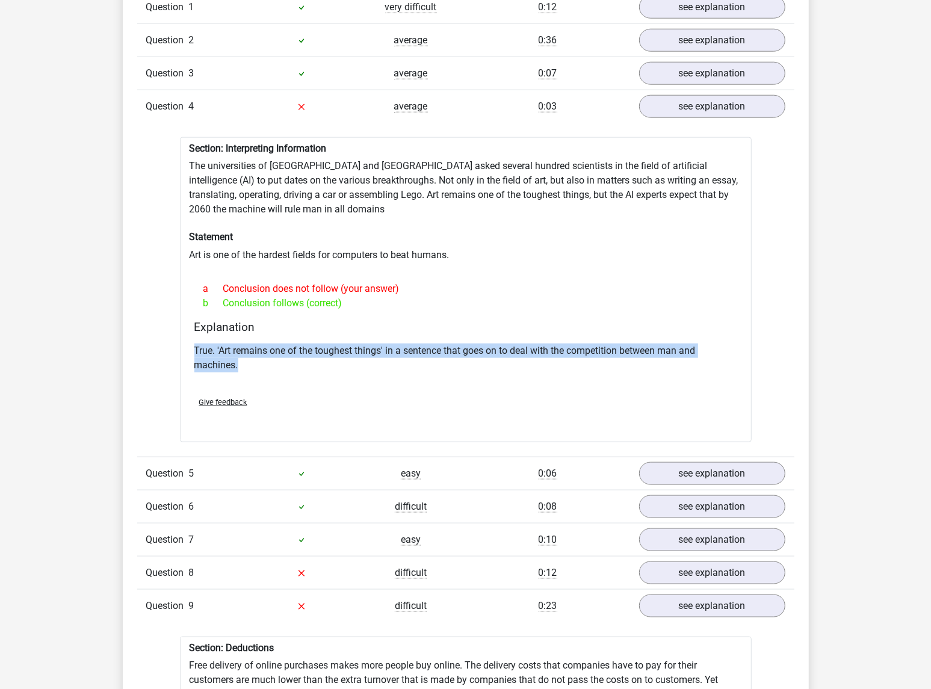
click at [482, 354] on p "True. 'Art remains one of the toughest things' in a sentence that goes on to de…" at bounding box center [465, 358] width 543 height 29
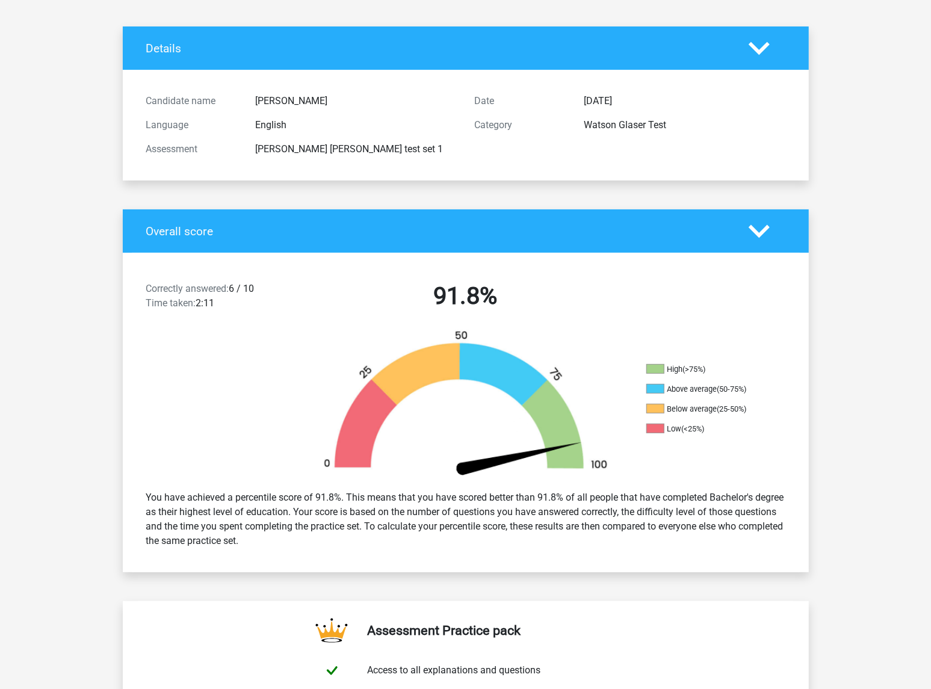
scroll to position [60, 0]
